Goal: Complete application form

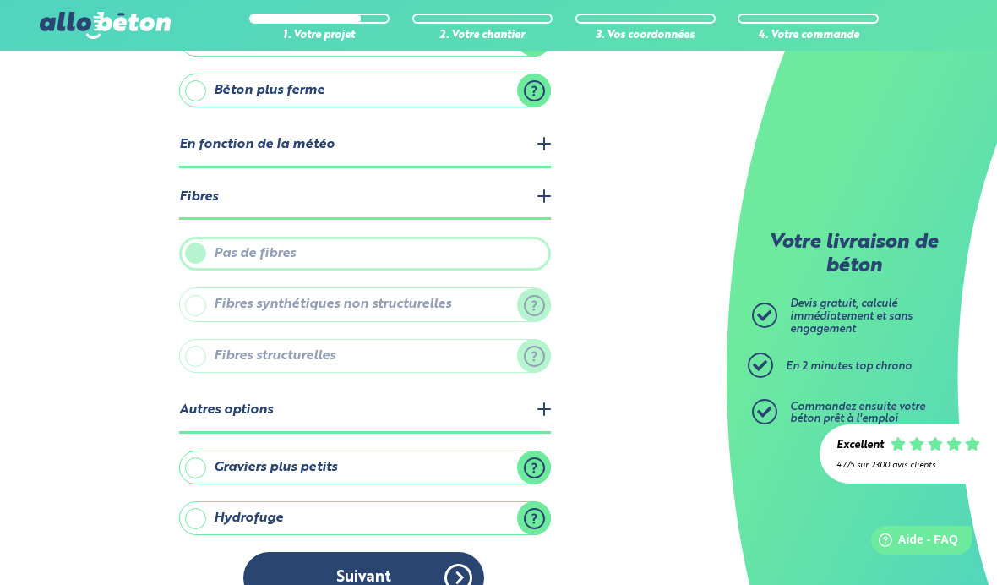
scroll to position [273, 0]
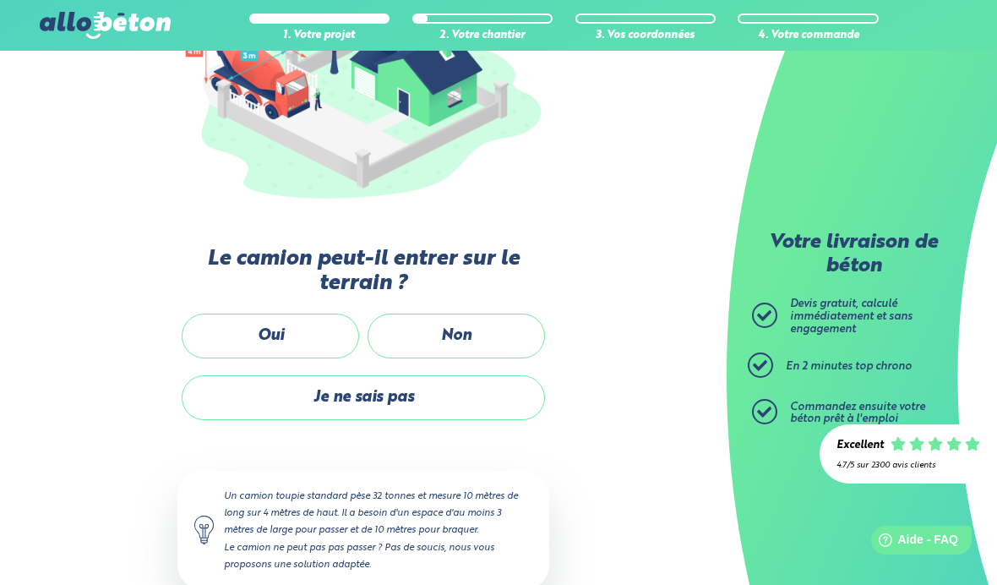
click at [447, 333] on label "Non" at bounding box center [455, 335] width 177 height 45
click at [0, 0] on input "Non" at bounding box center [0, 0] width 0 height 0
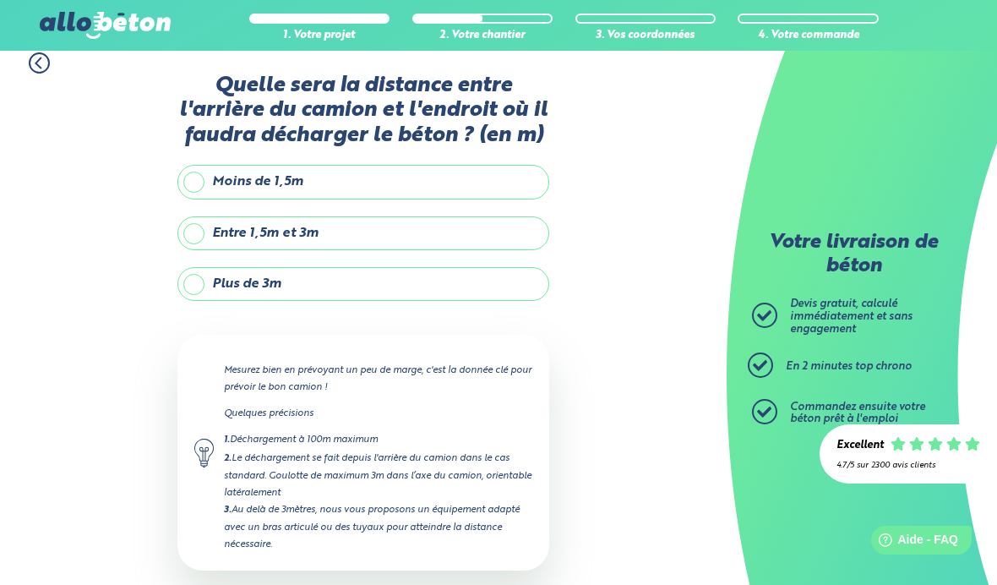
scroll to position [14, 0]
click at [210, 286] on label "Plus de 3m" at bounding box center [363, 285] width 372 height 34
click at [0, 0] on input "Plus de 3m" at bounding box center [0, 0] width 0 height 0
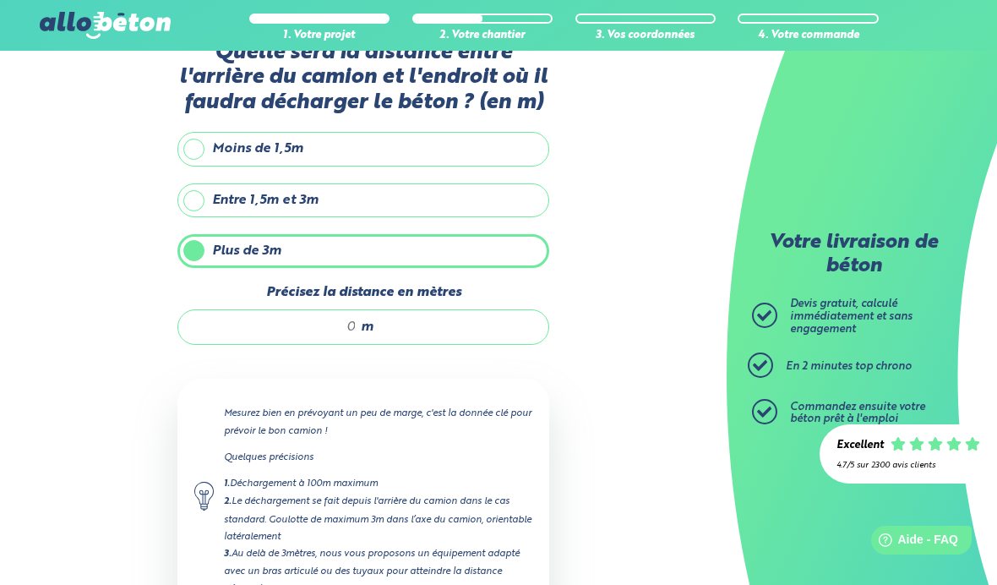
click at [336, 333] on input "Précisez la distance en mètres" at bounding box center [275, 326] width 161 height 17
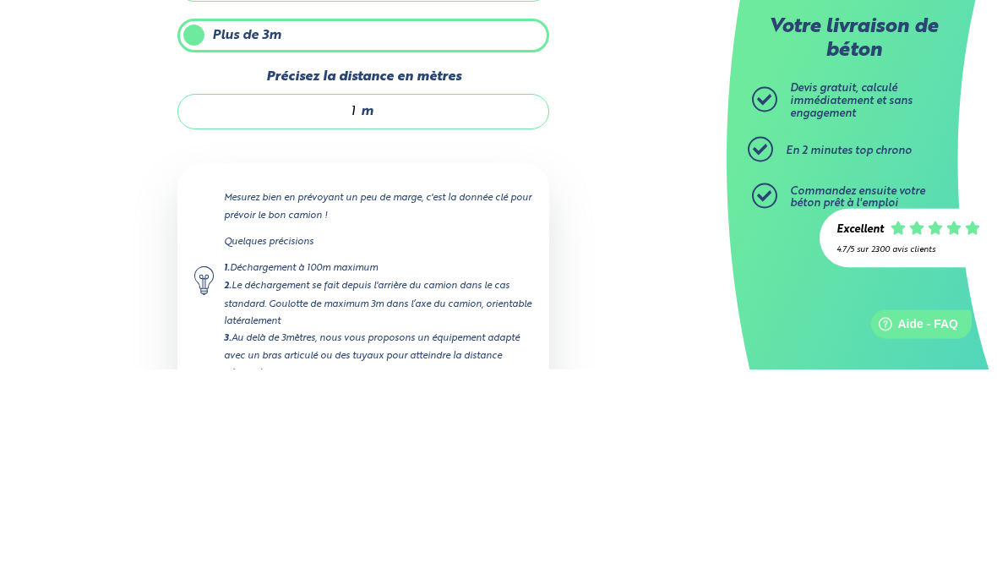
type input "10"
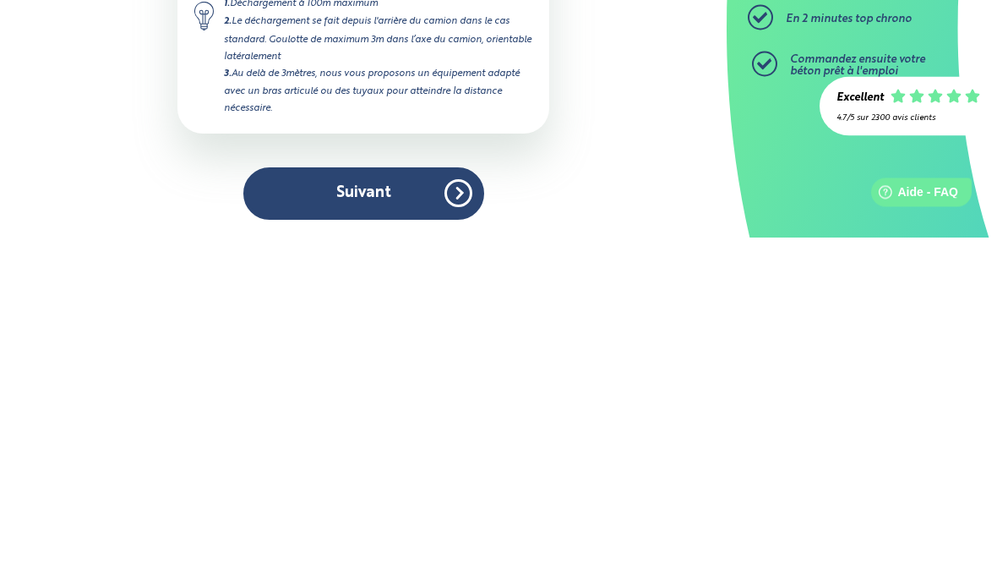
click at [296, 515] on button "Suivant" at bounding box center [363, 541] width 241 height 52
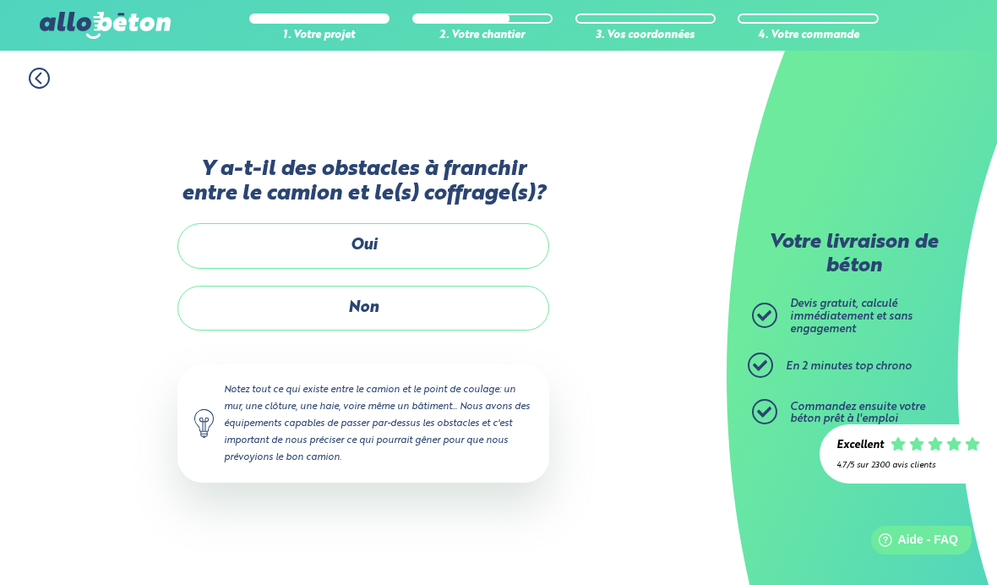
click at [232, 286] on label "Non" at bounding box center [363, 308] width 372 height 45
click at [0, 0] on input "Non" at bounding box center [0, 0] width 0 height 0
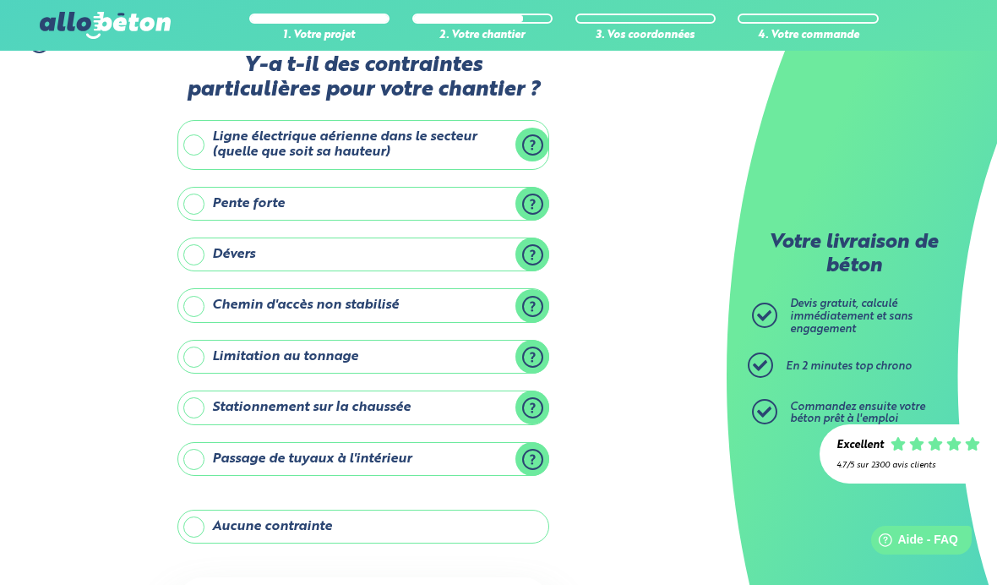
scroll to position [40, 0]
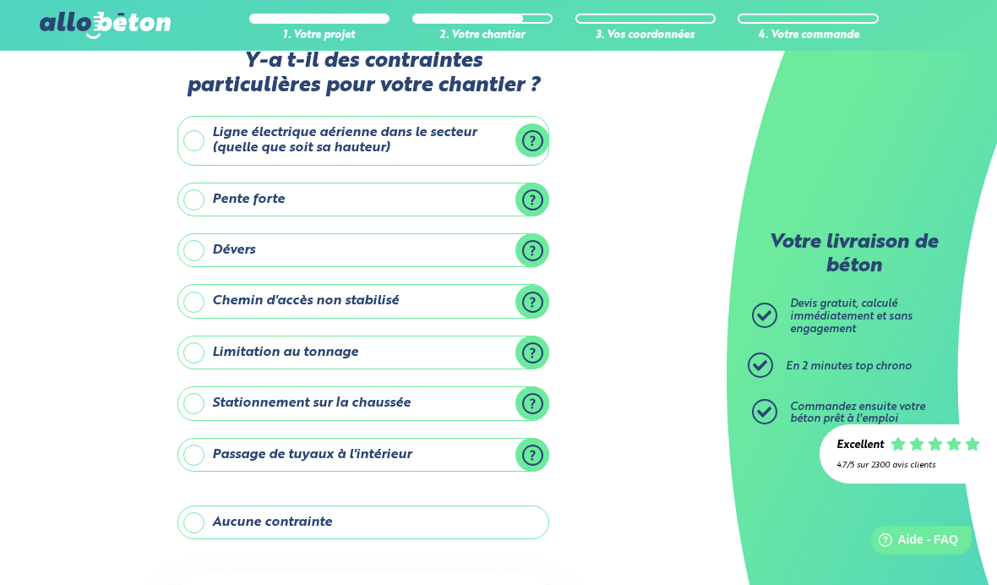
click at [198, 353] on label "Limitation au tonnage" at bounding box center [363, 352] width 372 height 34
click at [0, 0] on input "Limitation au tonnage" at bounding box center [0, 0] width 0 height 0
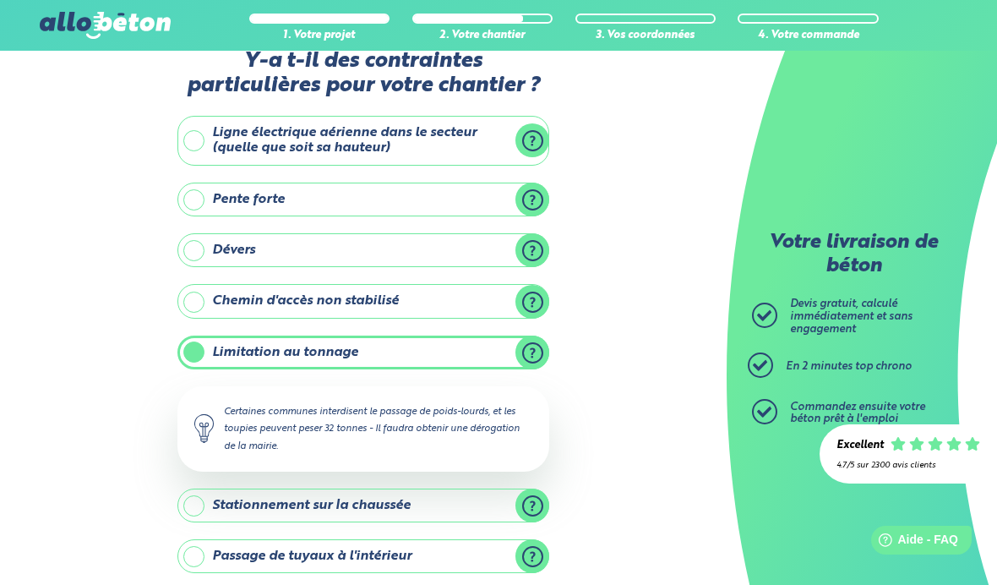
click at [199, 352] on label "Limitation au tonnage" at bounding box center [363, 352] width 372 height 34
click at [0, 0] on input "Limitation au tonnage" at bounding box center [0, 0] width 0 height 0
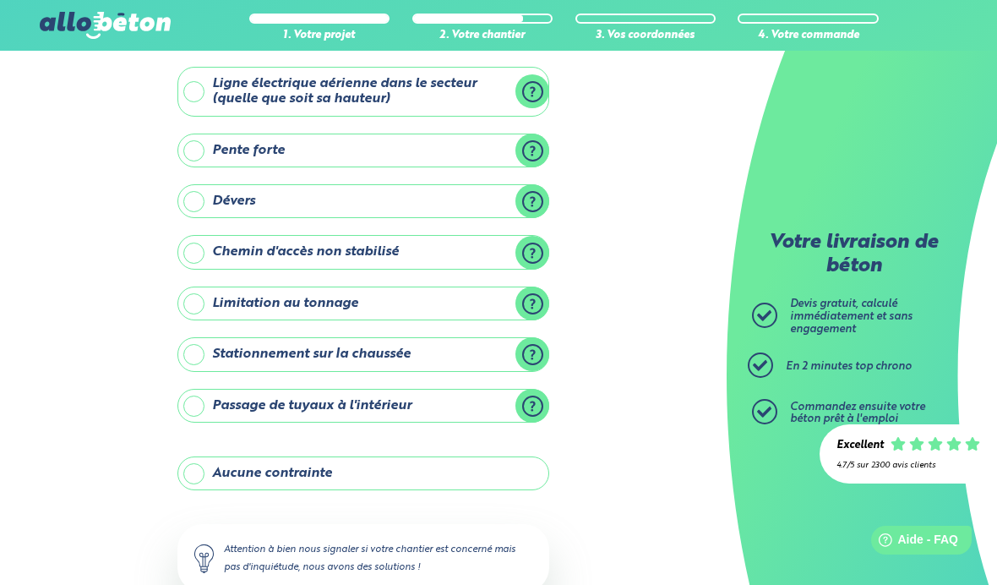
scroll to position [93, 0]
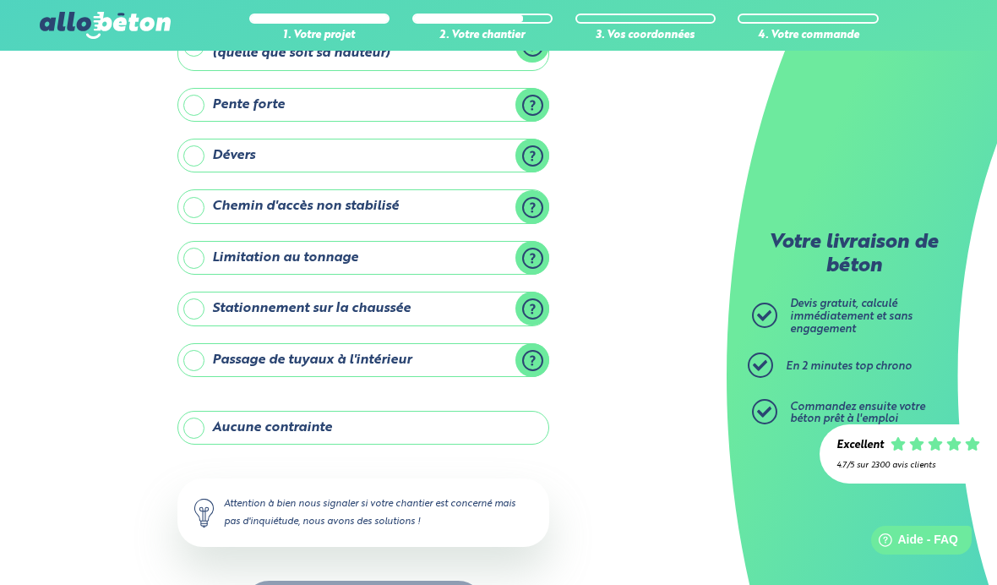
click at [198, 423] on label "Aucune contrainte" at bounding box center [363, 428] width 372 height 34
click at [0, 0] on input "Aucune contrainte" at bounding box center [0, 0] width 0 height 0
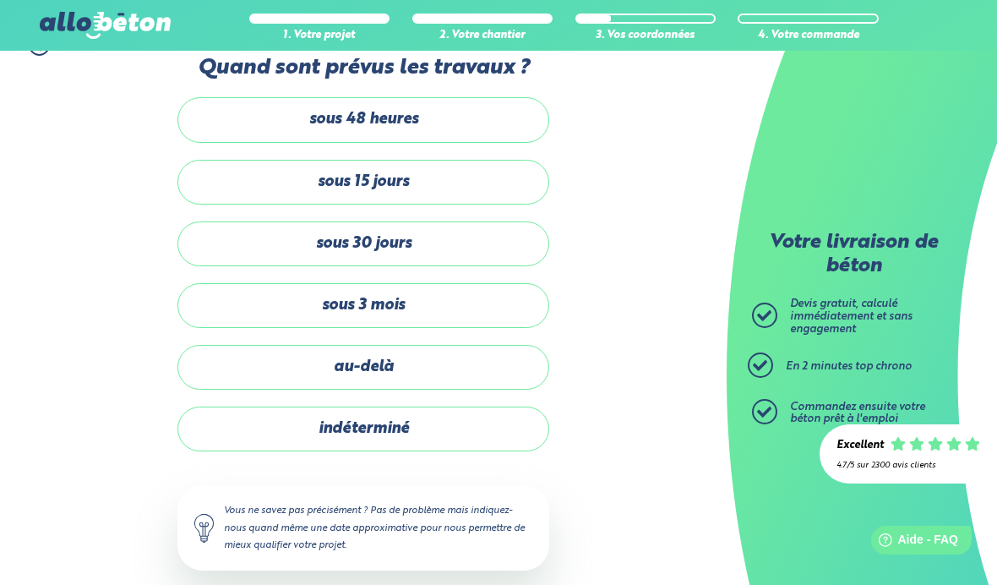
scroll to position [36, 0]
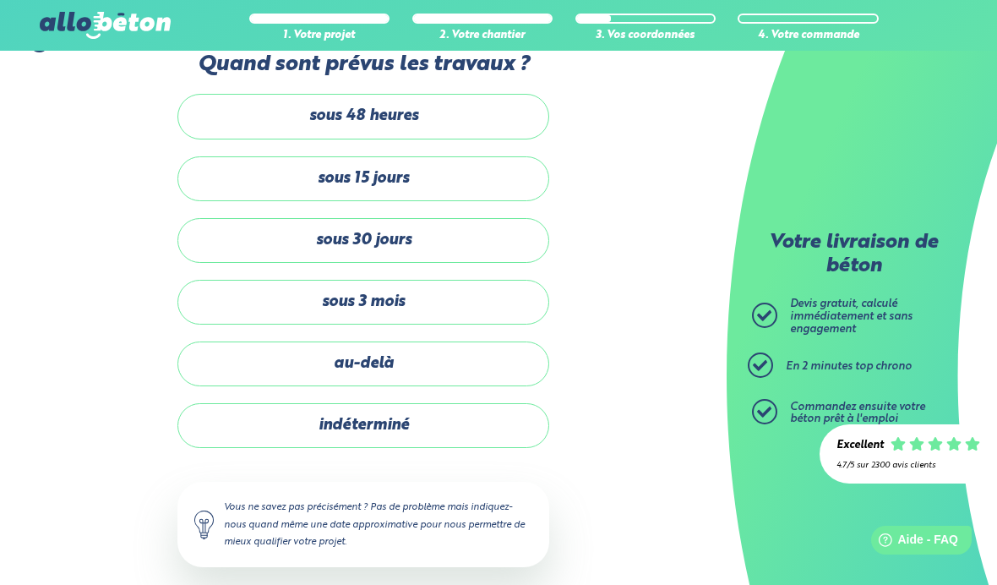
click at [270, 181] on label "sous 15 jours" at bounding box center [363, 178] width 372 height 45
click at [0, 0] on input "sous 15 jours" at bounding box center [0, 0] width 0 height 0
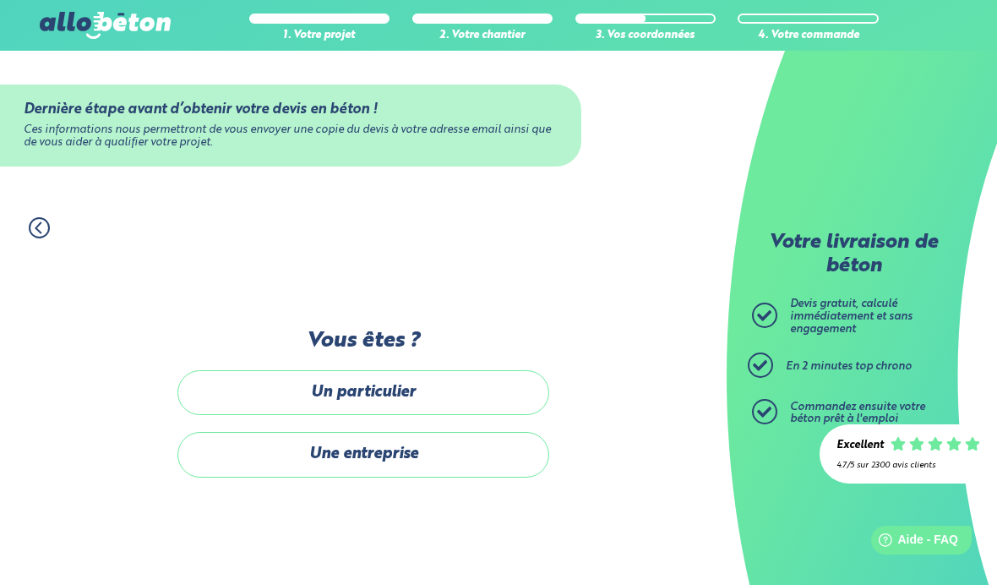
click at [277, 382] on label "Un particulier" at bounding box center [363, 392] width 372 height 45
click at [0, 0] on input "Un particulier" at bounding box center [0, 0] width 0 height 0
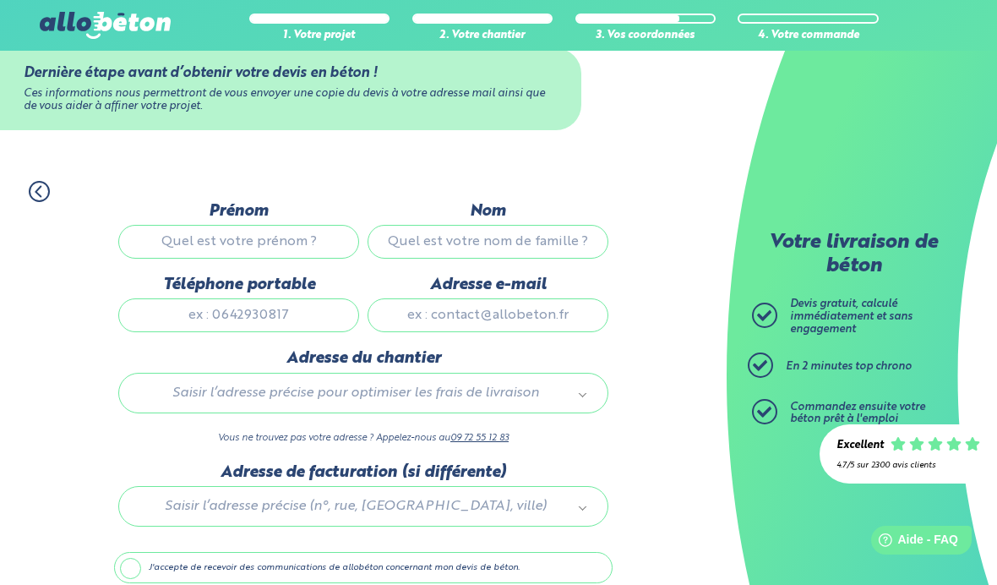
click at [178, 236] on input "Prénom" at bounding box center [238, 242] width 241 height 34
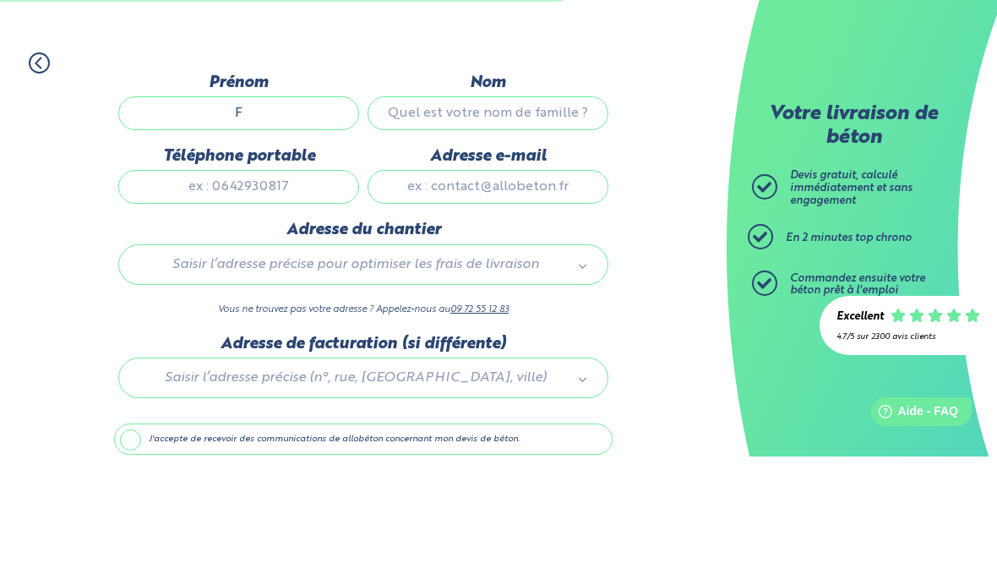
type input "Fr"
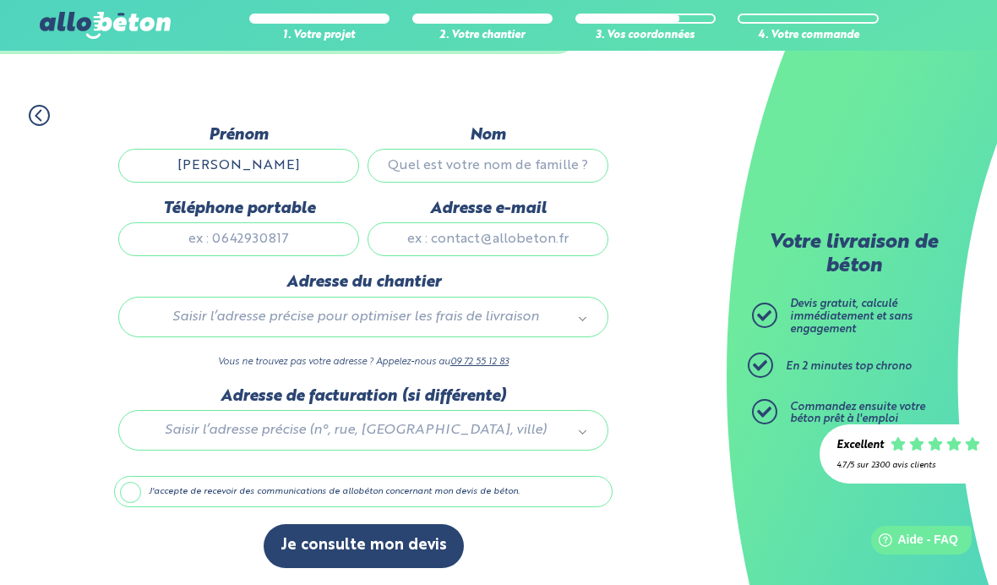
type input "Franck"
click at [552, 156] on input "Nom" at bounding box center [487, 166] width 241 height 34
type input "Kaehlin"
click at [202, 237] on input "Téléphone portable" at bounding box center [238, 239] width 241 height 34
type input "6262388"
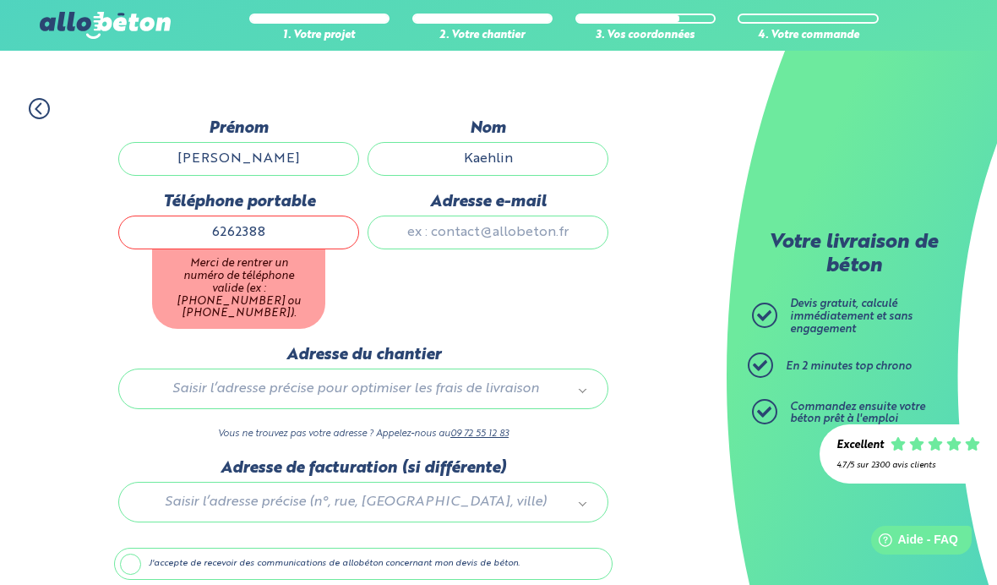
click at [552, 231] on input "Adresse e-mail" at bounding box center [487, 232] width 241 height 34
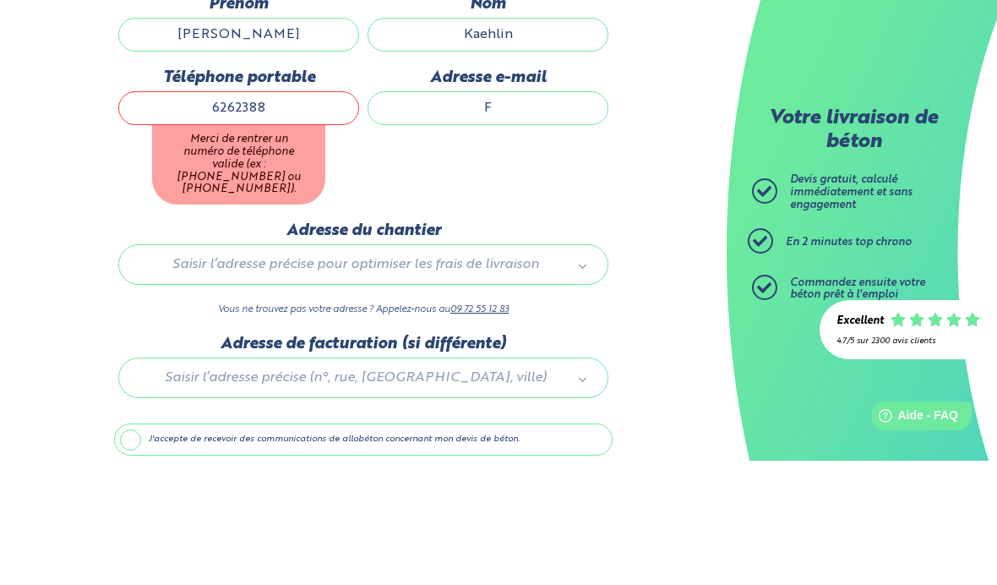
type input "Fr"
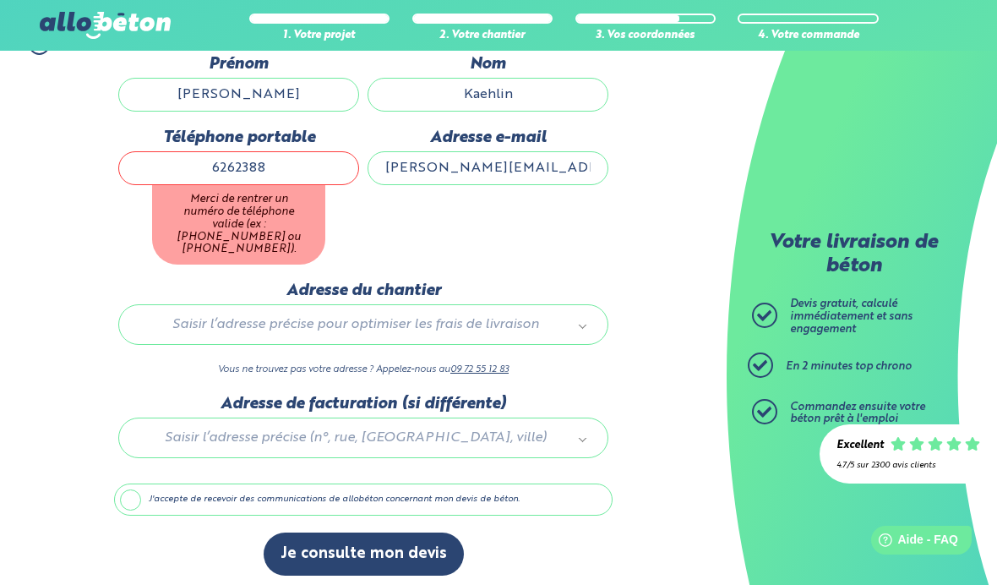
type input "franck.kaehlin@wanadoo.fr"
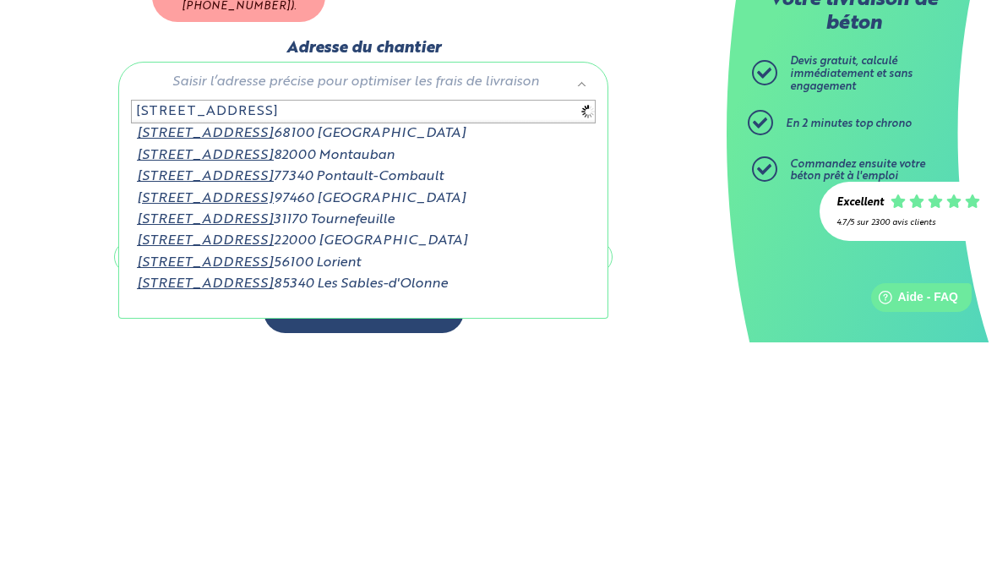
type input "12 rue des merles 68"
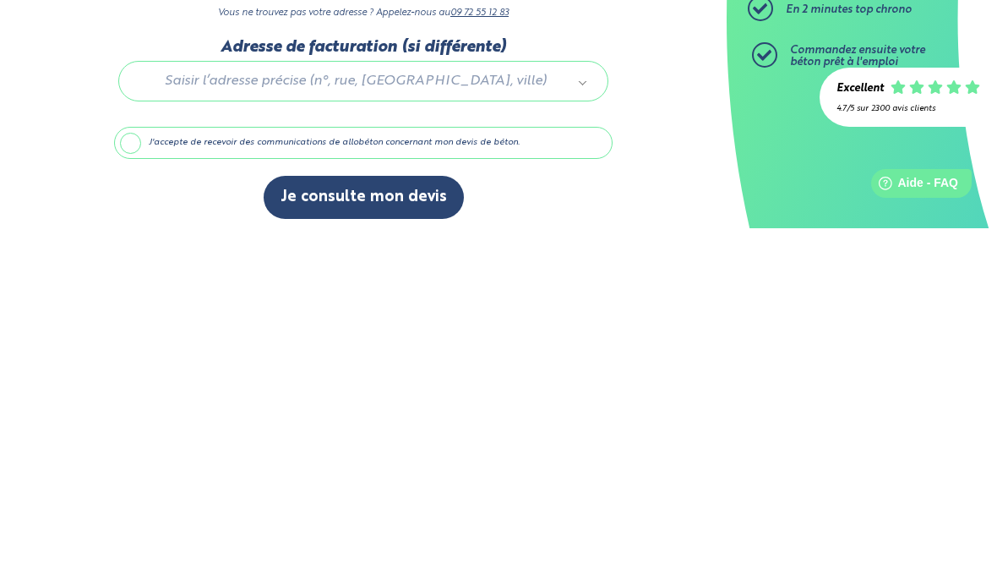
click at [313, 532] on button "Je consulte mon devis" at bounding box center [364, 553] width 200 height 43
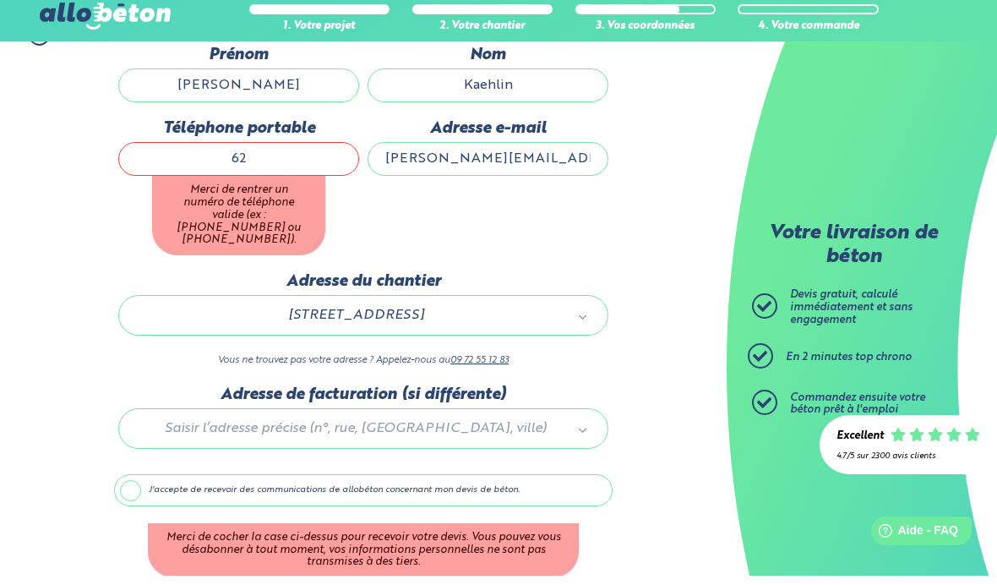
type input "6"
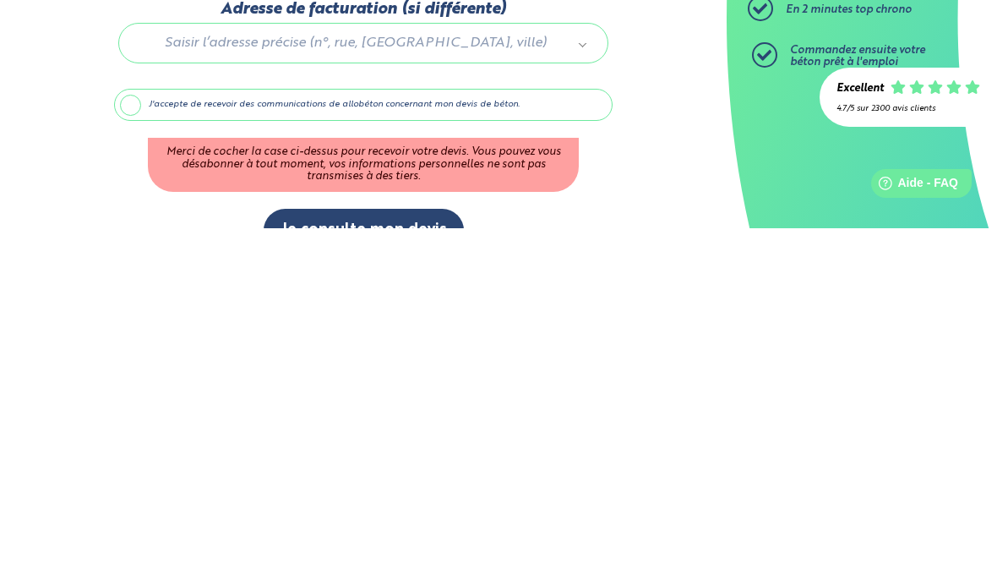
scroll to position [253, 0]
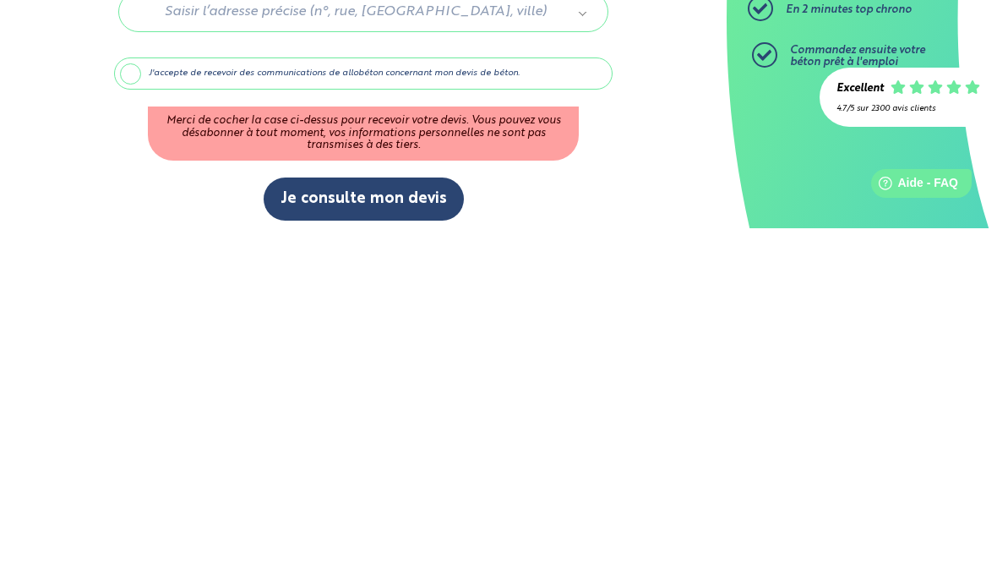
type input "0661262388"
click at [324, 258] on html "09 72 55 12 83 Conseils et Appel Gratuits nos produits le béton prêt à l'emploi…" at bounding box center [498, 170] width 997 height 846
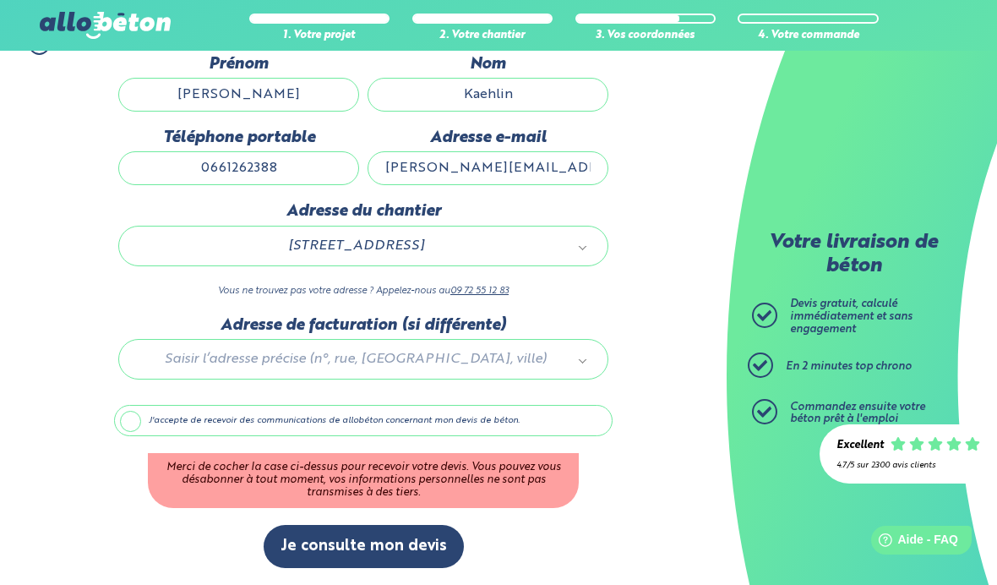
scroll to position [188, 0]
click at [139, 429] on label "J'accepte de recevoir des communications de allobéton concernant mon devis de b…" at bounding box center [363, 421] width 498 height 32
click at [0, 0] on input "J'accepte de recevoir des communications de allobéton concernant mon devis de b…" at bounding box center [0, 0] width 0 height 0
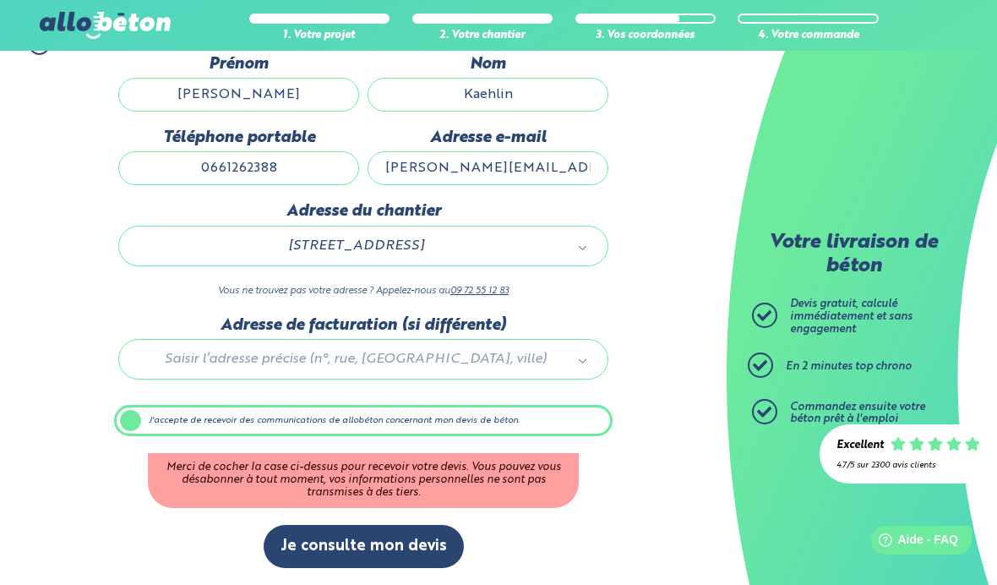
scroll to position [119, 0]
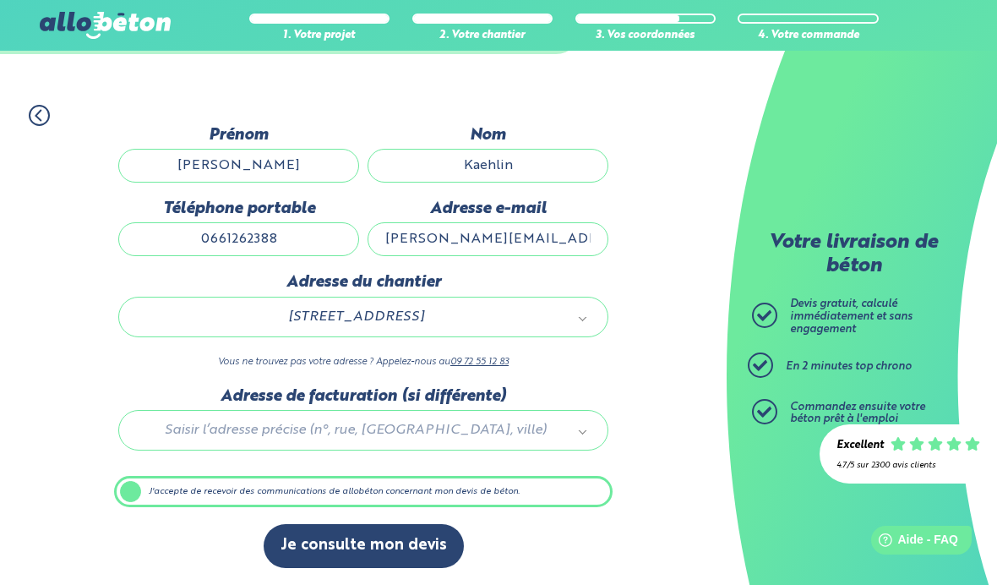
click at [308, 552] on button "Je consulte mon devis" at bounding box center [364, 545] width 200 height 43
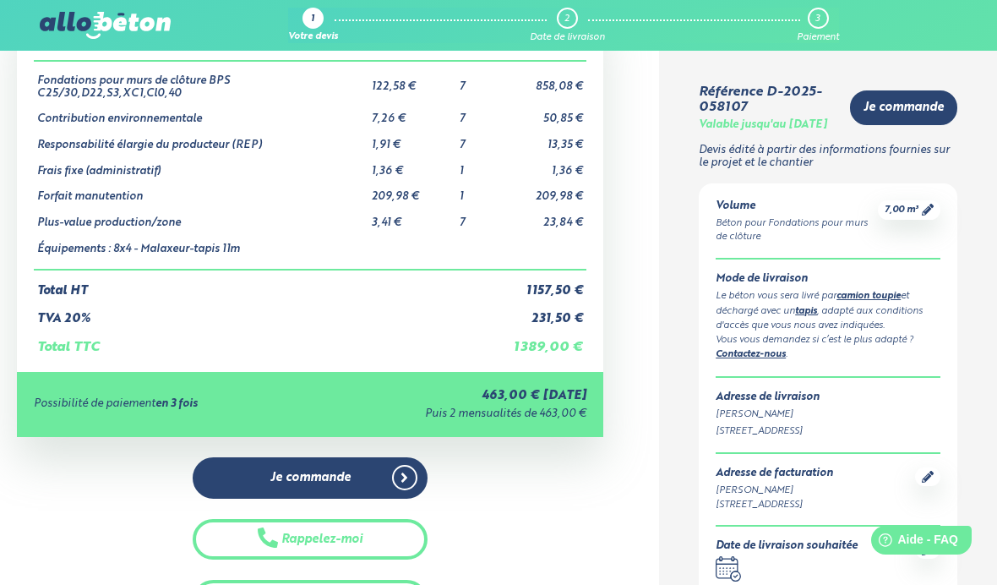
scroll to position [188, 0]
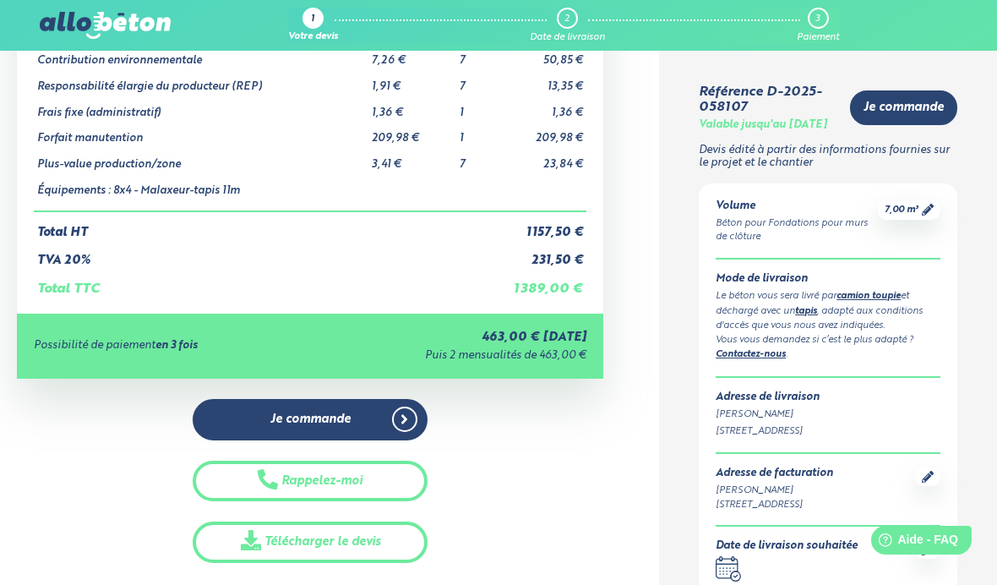
click at [259, 530] on icon at bounding box center [251, 540] width 20 height 20
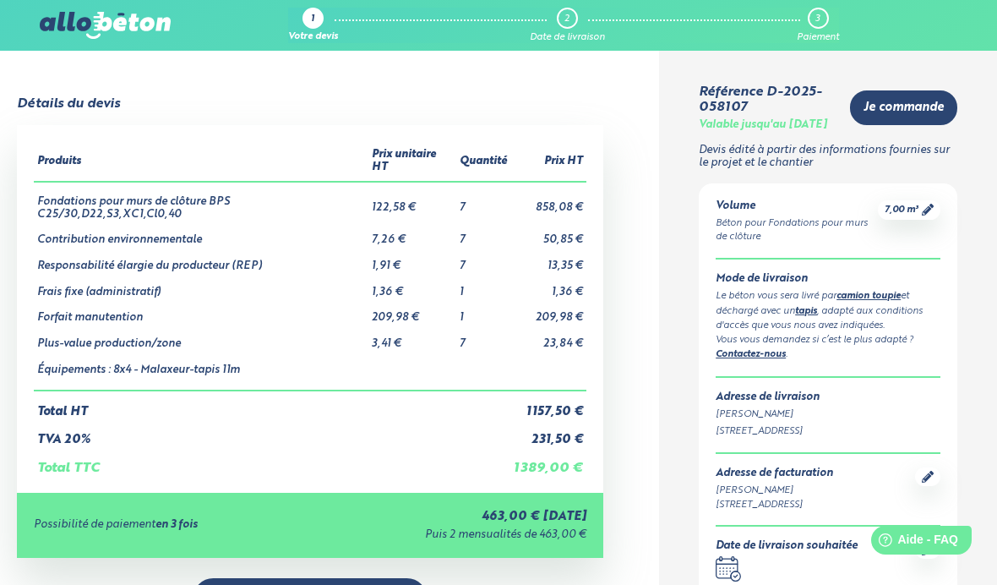
scroll to position [0, 0]
